Goal: Check status: Check status

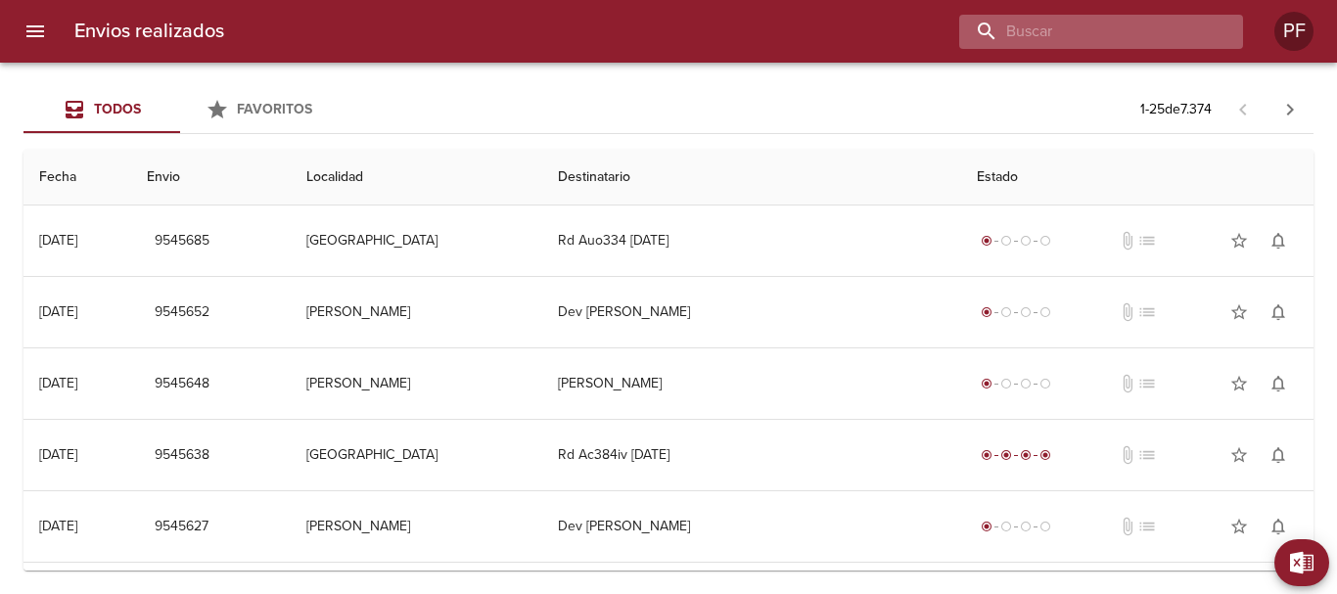
paste input "[PERSON_NAME]"
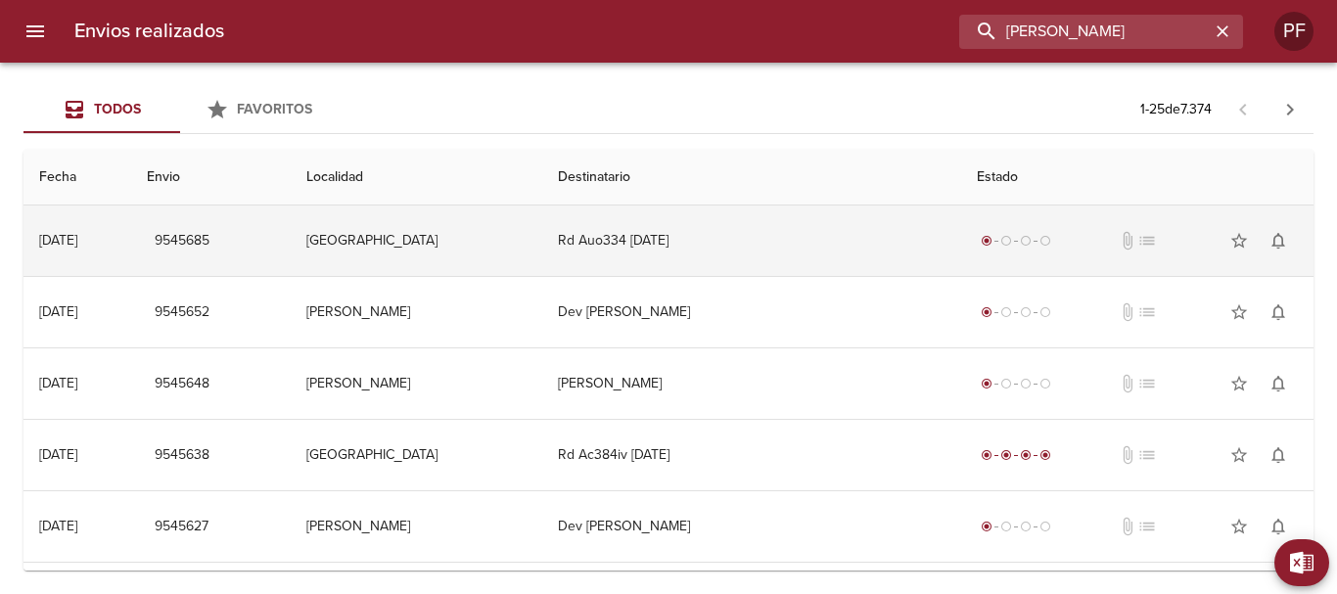
type input "[PERSON_NAME]"
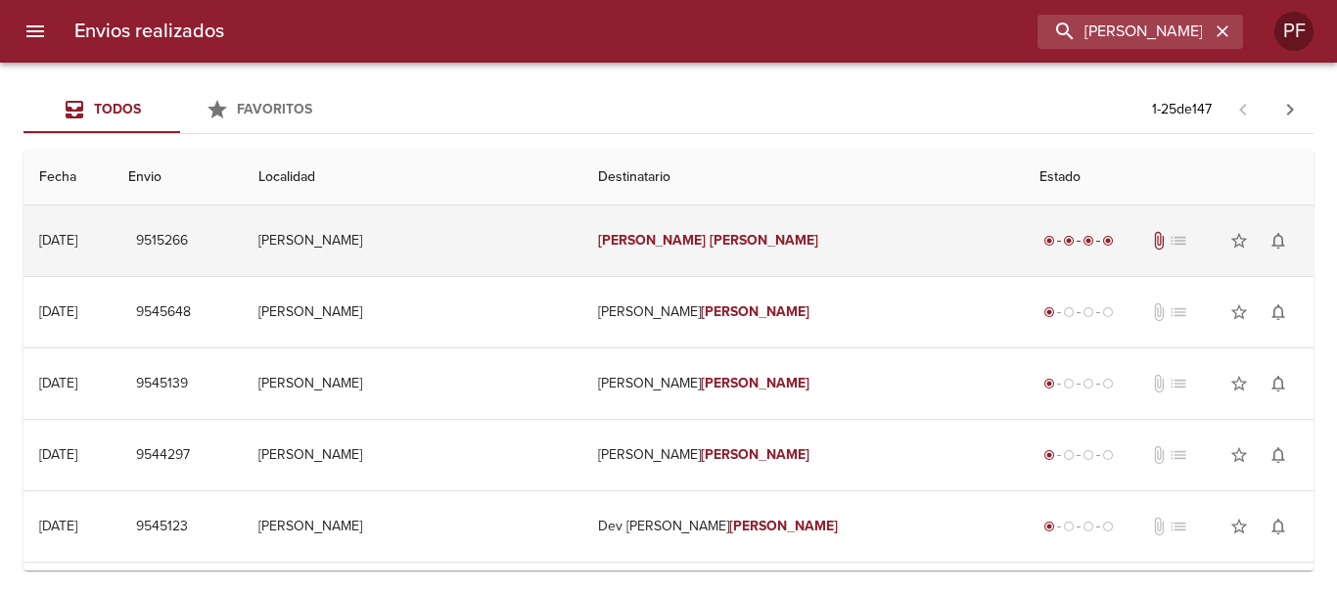
click at [388, 235] on td "[PERSON_NAME]" at bounding box center [412, 241] width 339 height 70
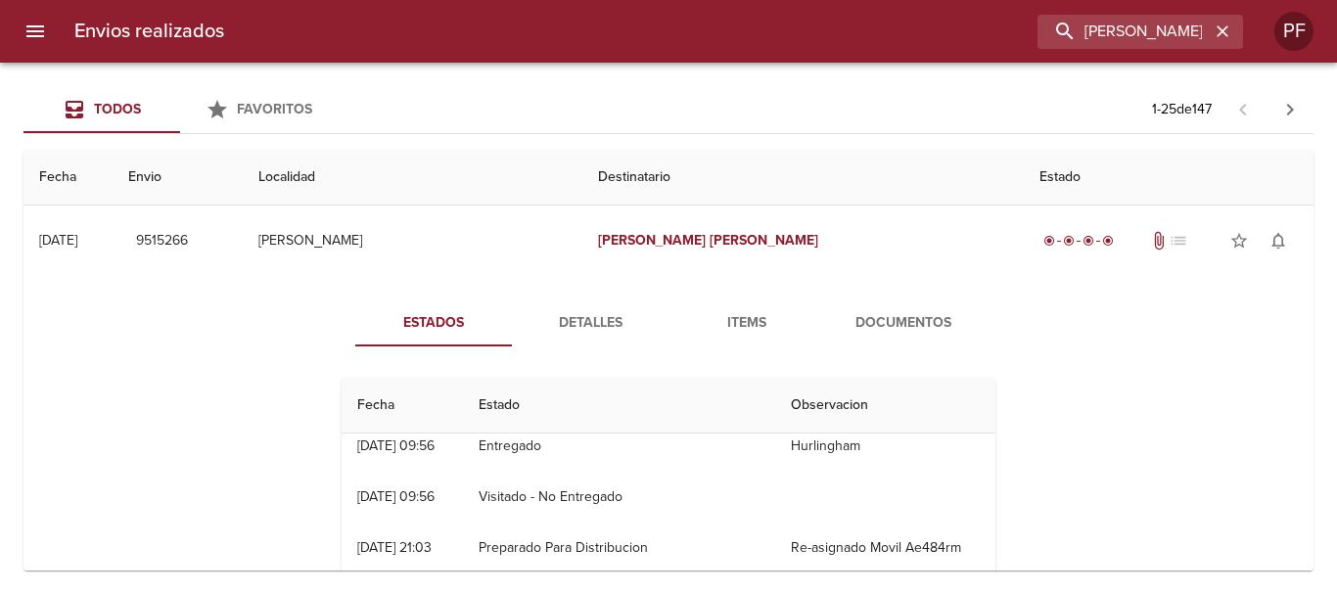
scroll to position [98, 0]
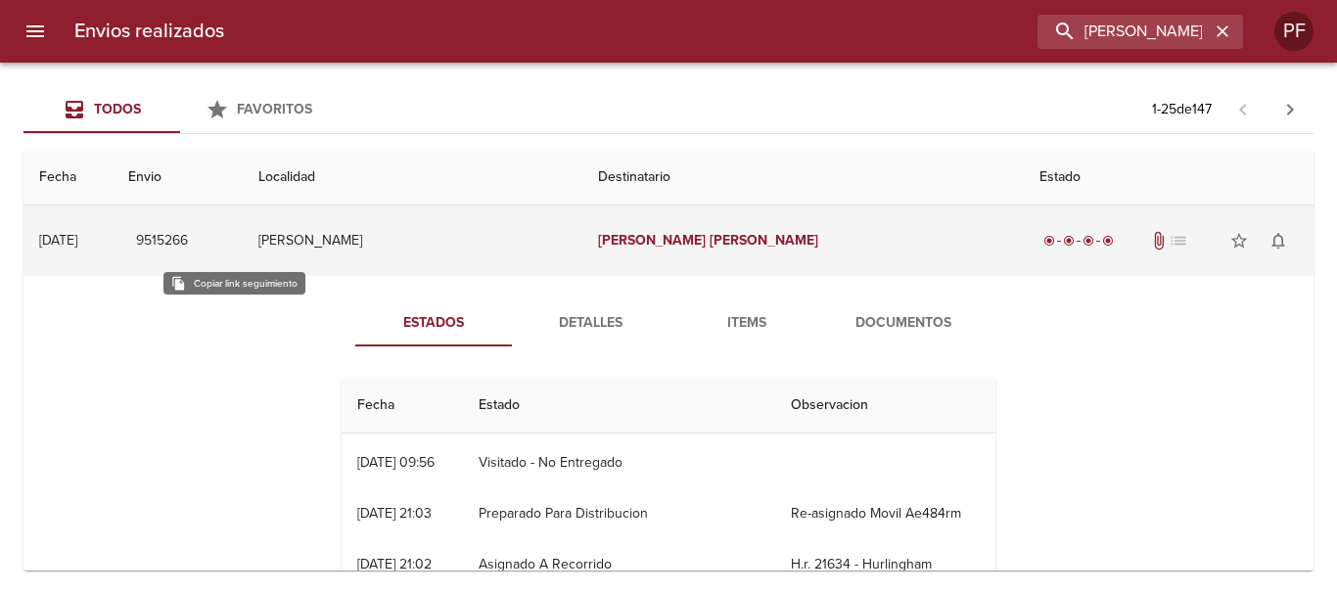
click at [188, 238] on span "9515266" at bounding box center [162, 241] width 52 height 24
drag, startPoint x: 245, startPoint y: 238, endPoint x: 179, endPoint y: 255, distance: 67.9
click at [113, 255] on td "[DATE] [DATE]" at bounding box center [67, 241] width 89 height 70
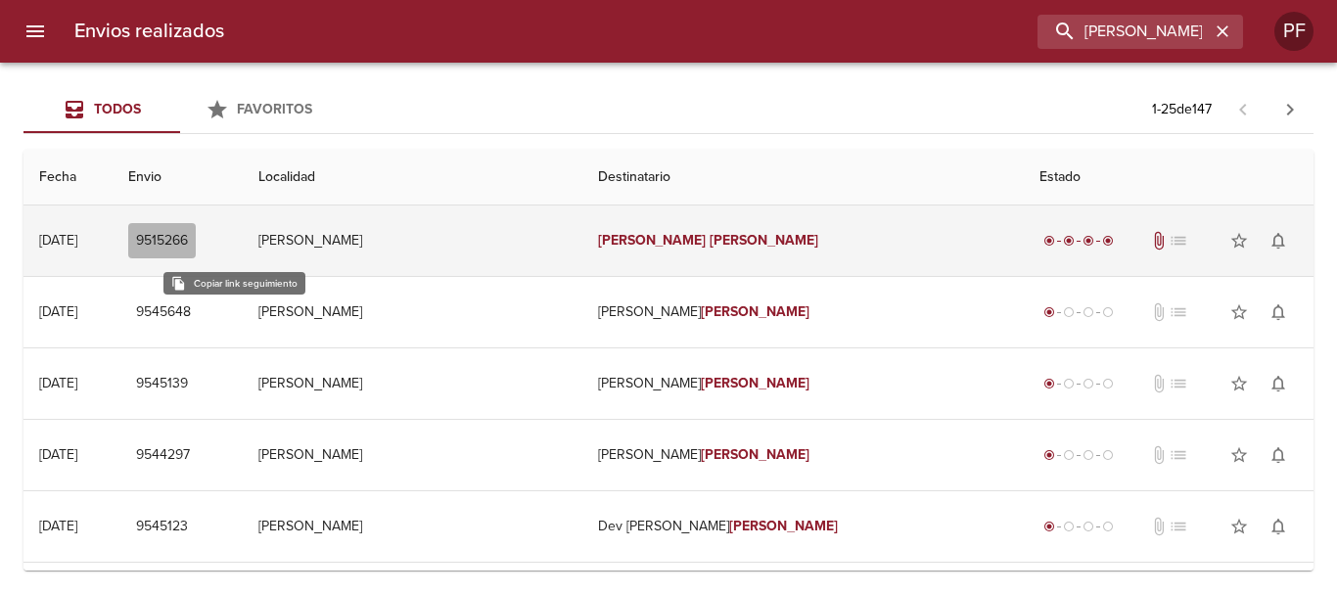
drag, startPoint x: 202, startPoint y: 243, endPoint x: 255, endPoint y: 244, distance: 53.8
click at [196, 244] on button "9515266" at bounding box center [162, 241] width 68 height 36
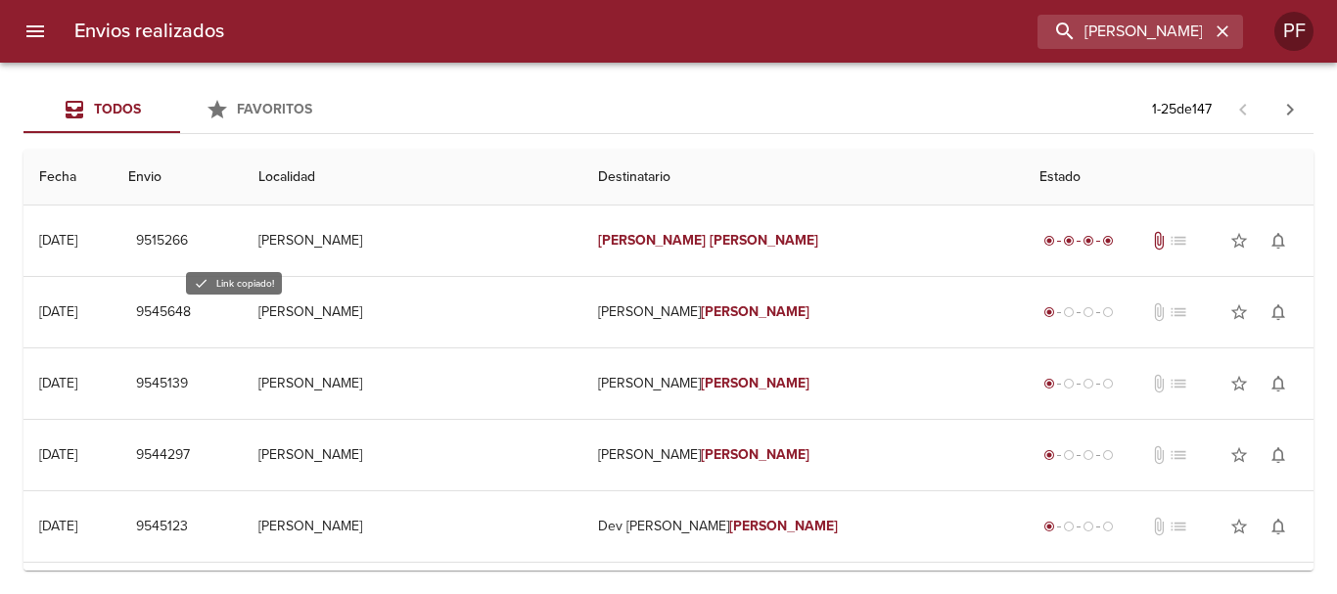
drag, startPoint x: 255, startPoint y: 244, endPoint x: 465, endPoint y: 78, distance: 266.9
click at [465, 78] on div "Todos Favoritos 1 - 25 de 147 Fecha Envio Localidad Destinatario Estado [DATE] …" at bounding box center [668, 328] width 1337 height 531
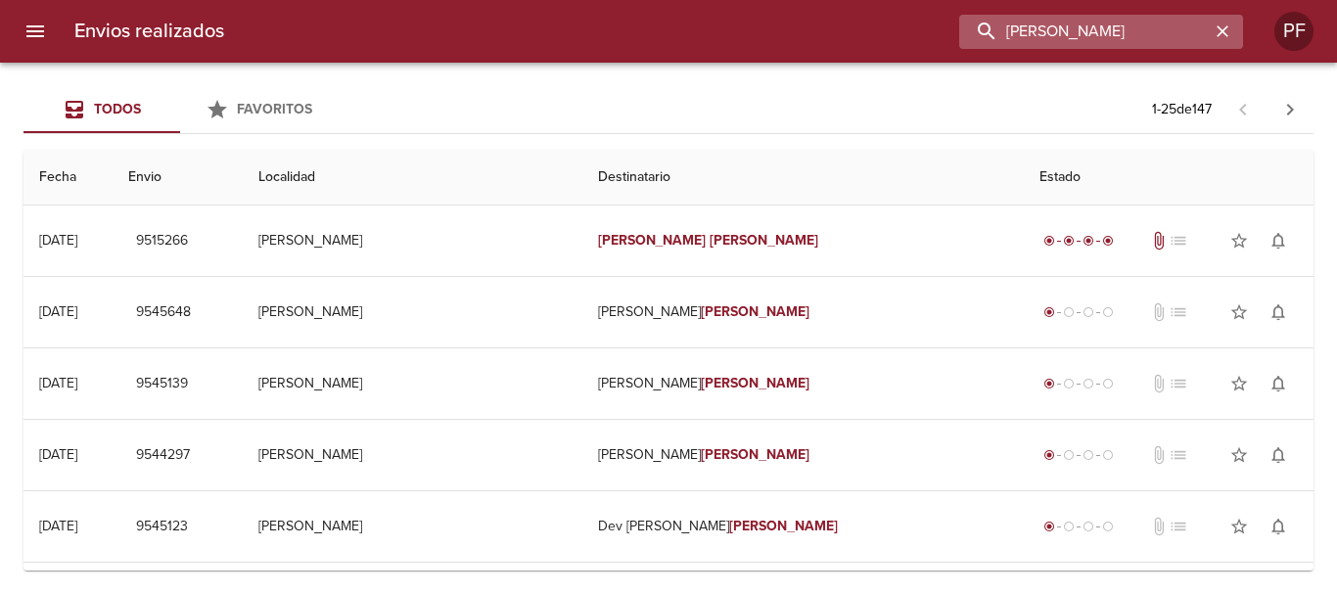
click at [1117, 34] on input "[PERSON_NAME]" at bounding box center [1084, 32] width 251 height 34
paste input "[PERSON_NAME]"
type input "[PERSON_NAME]"
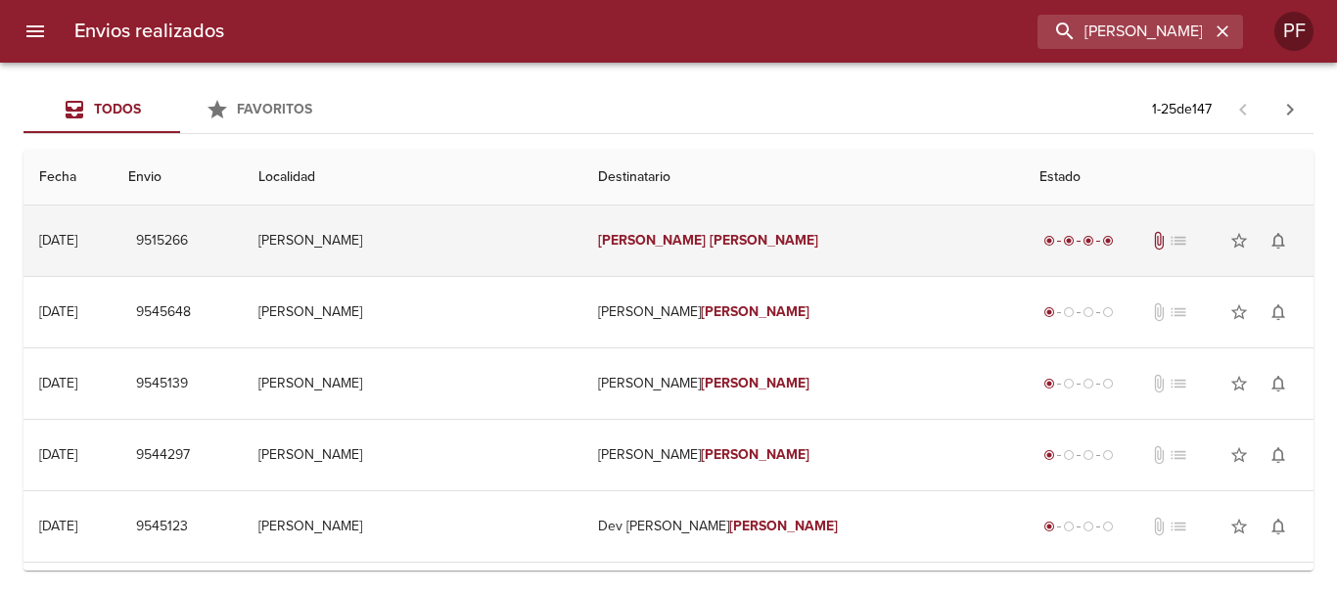
click at [722, 233] on em "[PERSON_NAME]" at bounding box center [764, 240] width 109 height 17
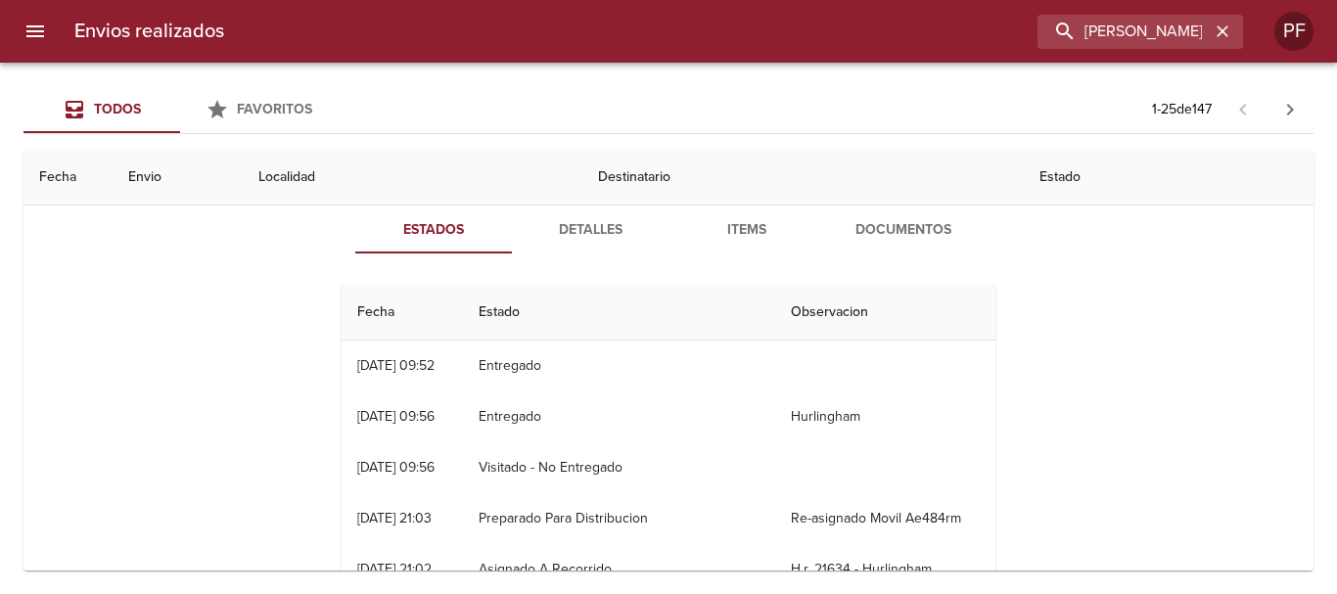
scroll to position [0, 0]
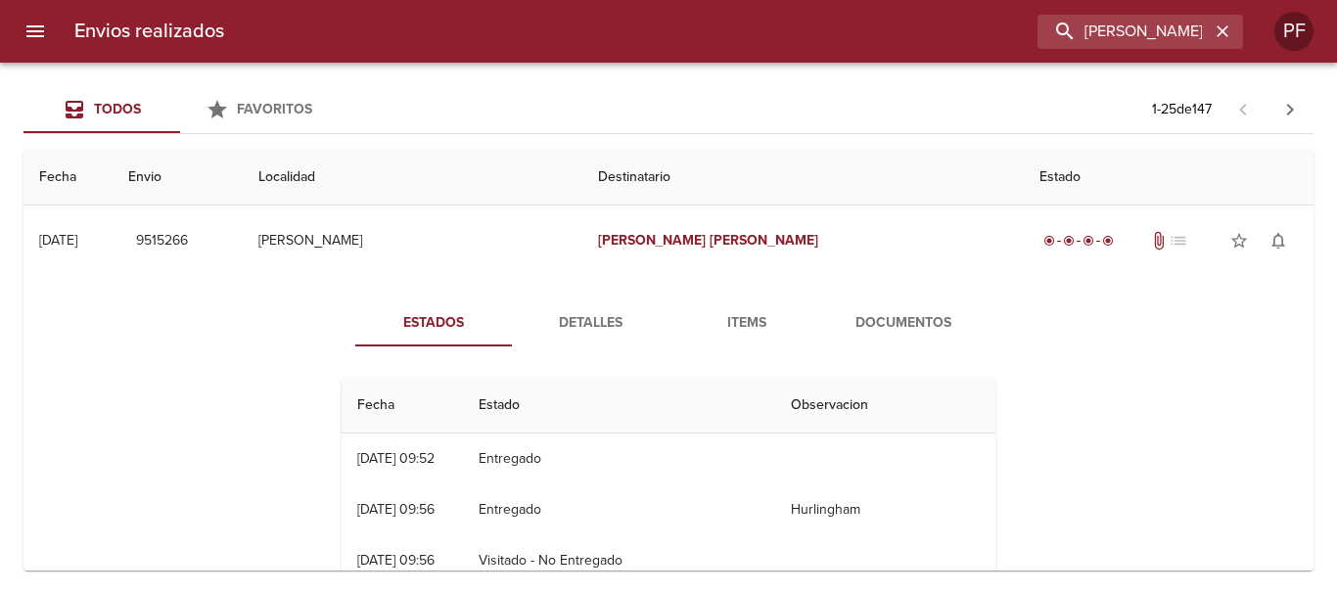
click at [606, 316] on span "Detalles" at bounding box center [590, 323] width 133 height 24
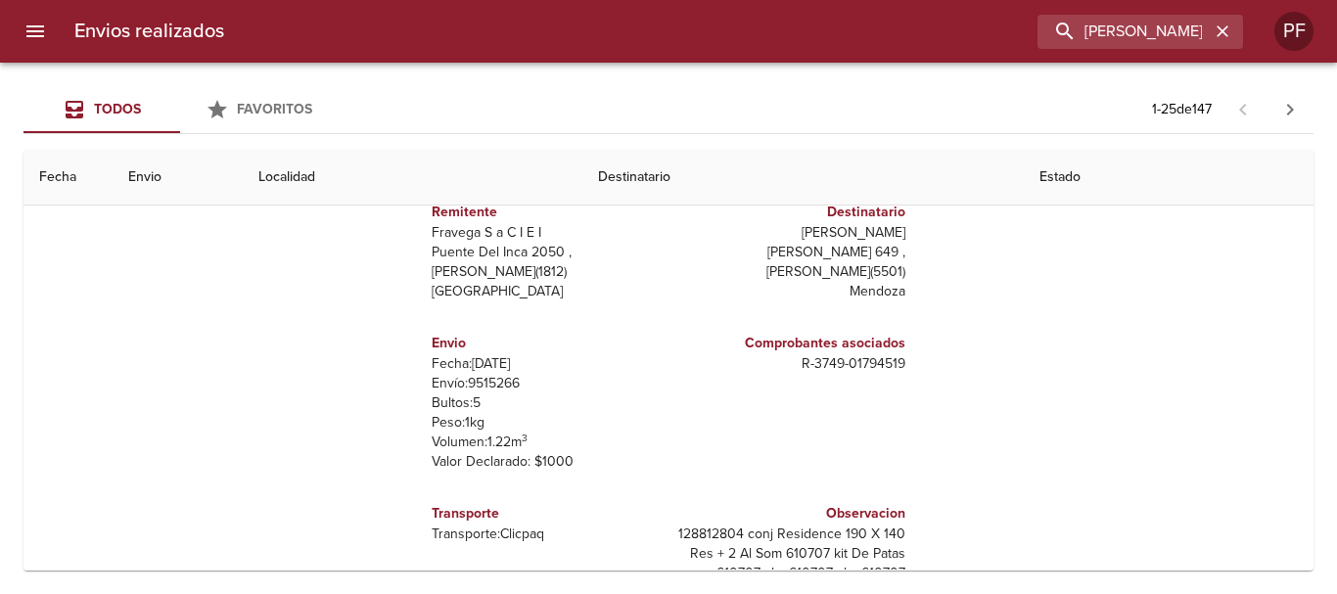
scroll to position [196, 0]
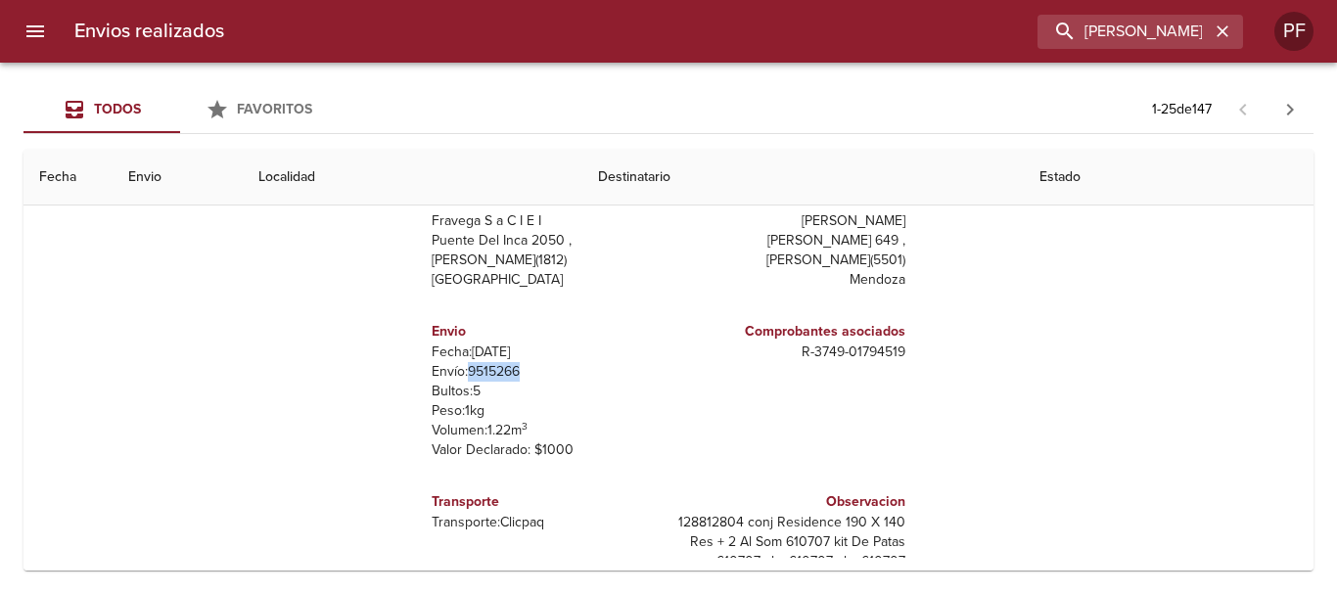
drag, startPoint x: 512, startPoint y: 370, endPoint x: 457, endPoint y: 371, distance: 54.8
click at [457, 371] on p "Envío: 9515266" at bounding box center [546, 372] width 229 height 20
copy p "9515266"
click at [622, 376] on p "Envío: 9515266" at bounding box center [546, 372] width 229 height 20
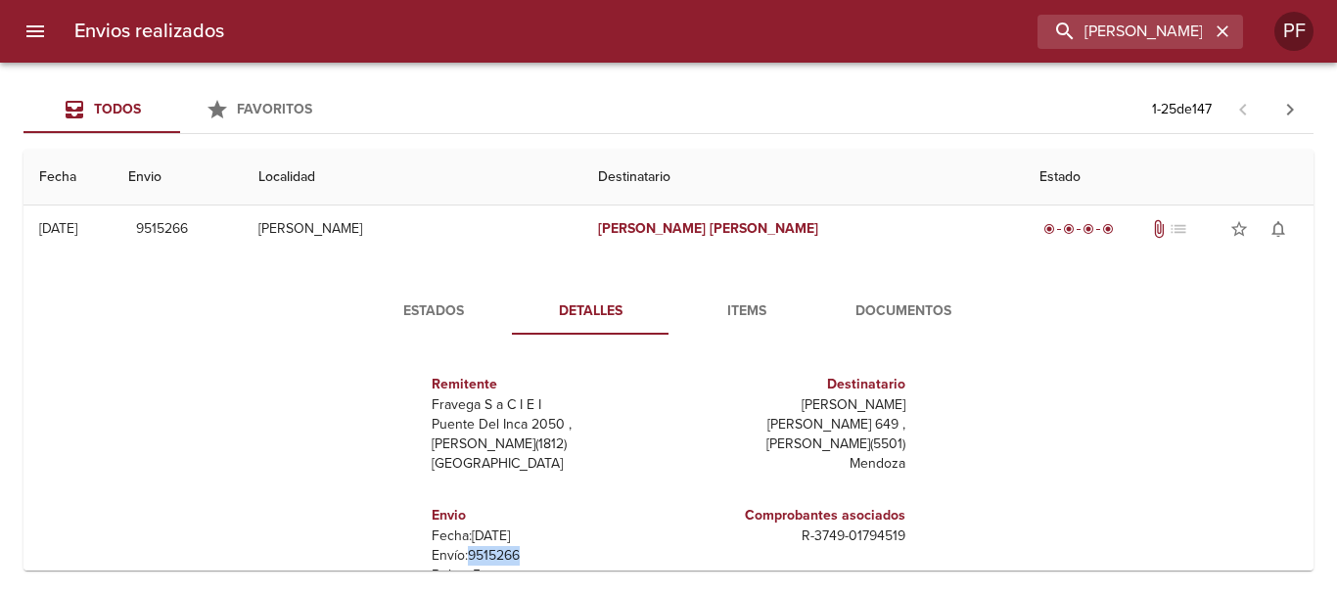
scroll to position [0, 0]
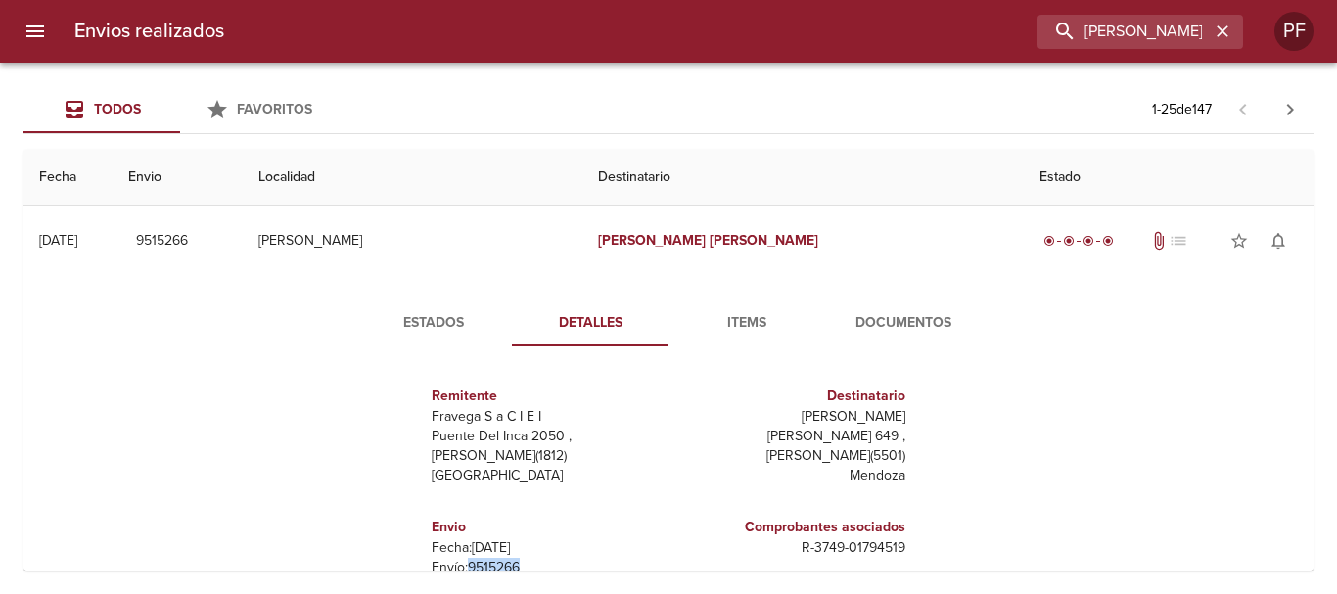
drag, startPoint x: 412, startPoint y: 316, endPoint x: 418, endPoint y: 325, distance: 10.6
click at [411, 316] on span "Estados" at bounding box center [433, 323] width 133 height 24
